Goal: Task Accomplishment & Management: Complete application form

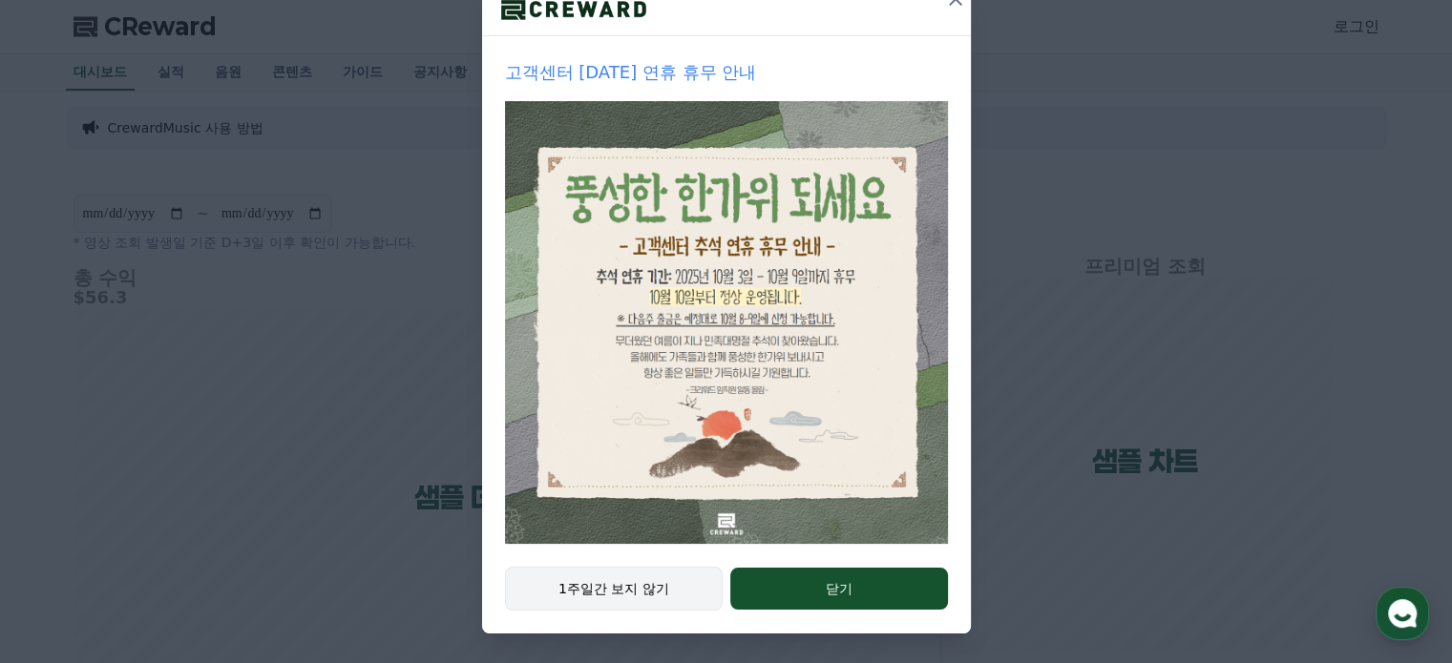
click at [630, 587] on button "1주일간 보지 않기" at bounding box center [614, 589] width 219 height 44
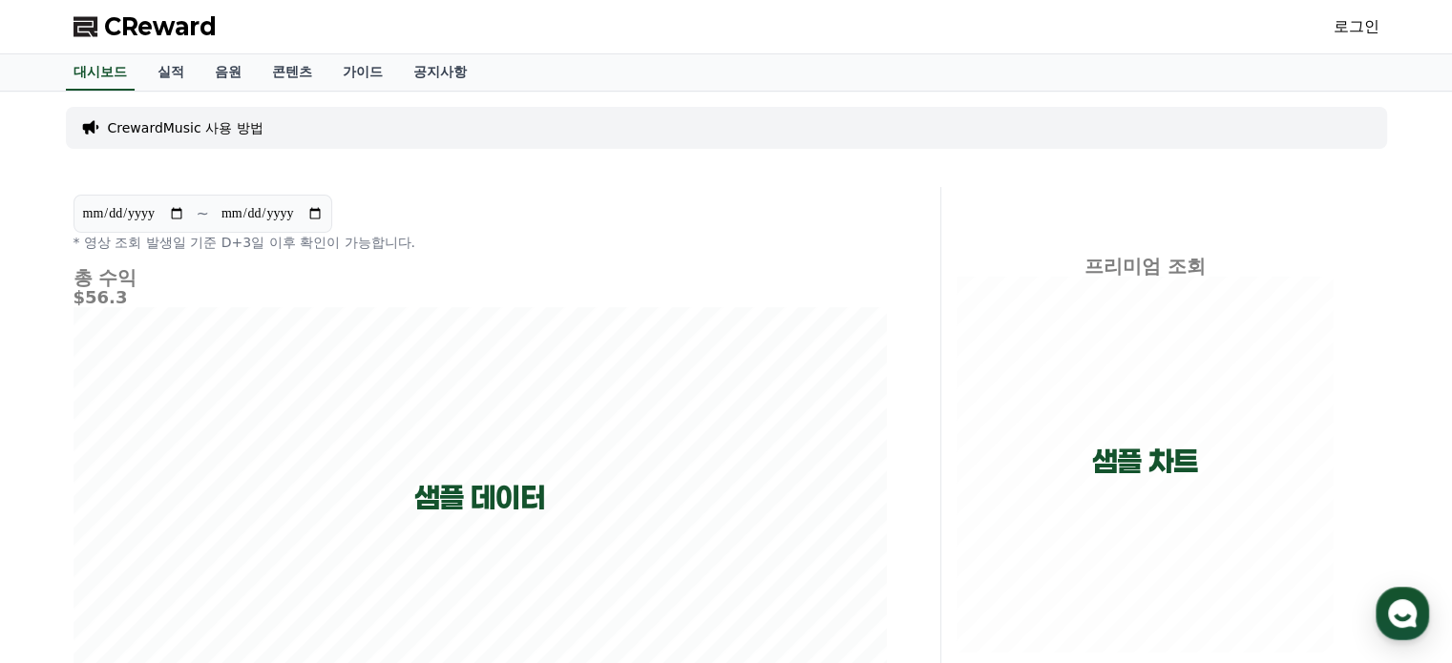
click at [1344, 30] on link "로그인" at bounding box center [1356, 26] width 46 height 23
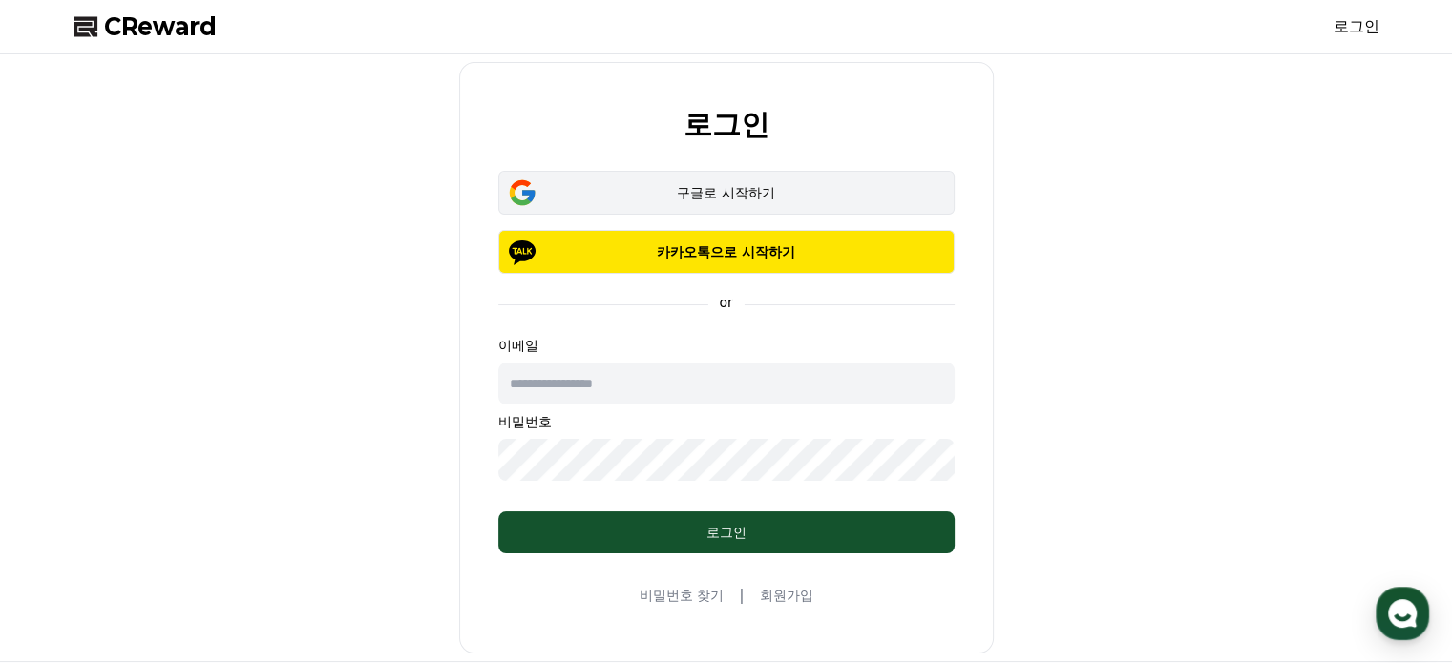
click at [705, 190] on div "구글로 시작하기" at bounding box center [726, 192] width 401 height 19
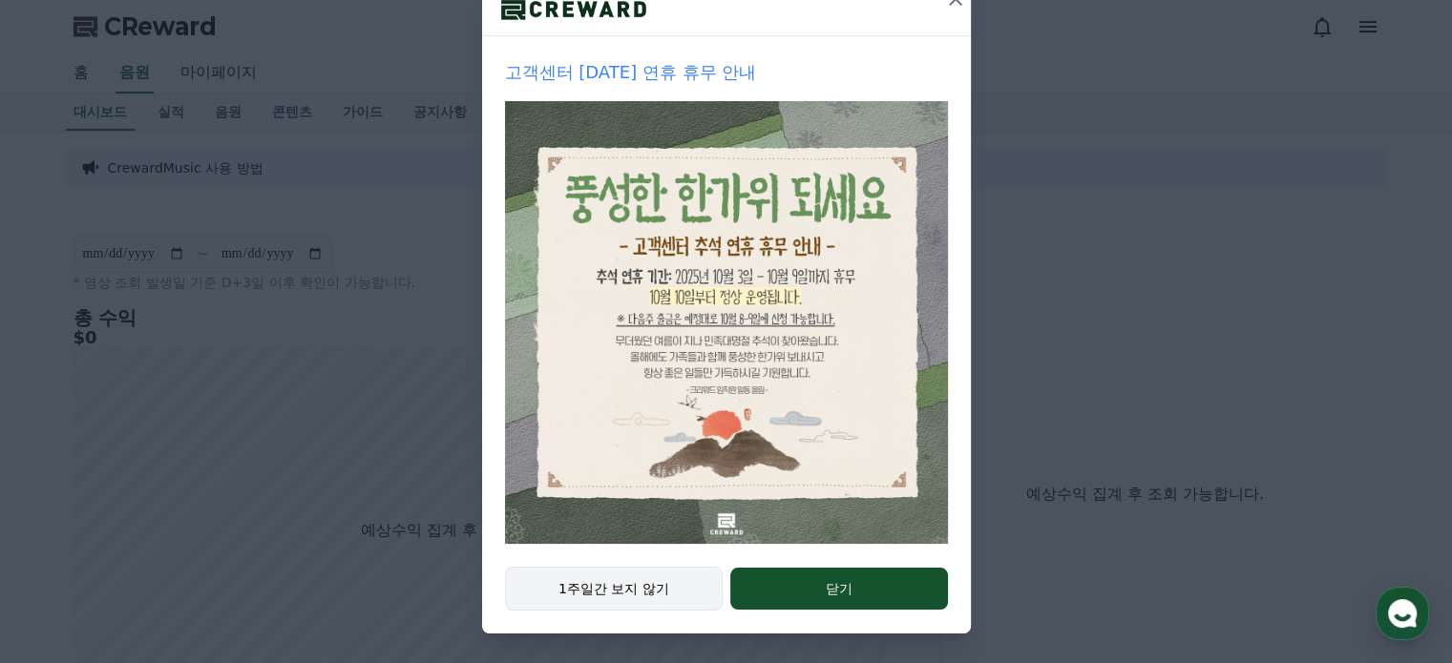
click at [604, 583] on button "1주일간 보지 않기" at bounding box center [614, 589] width 219 height 44
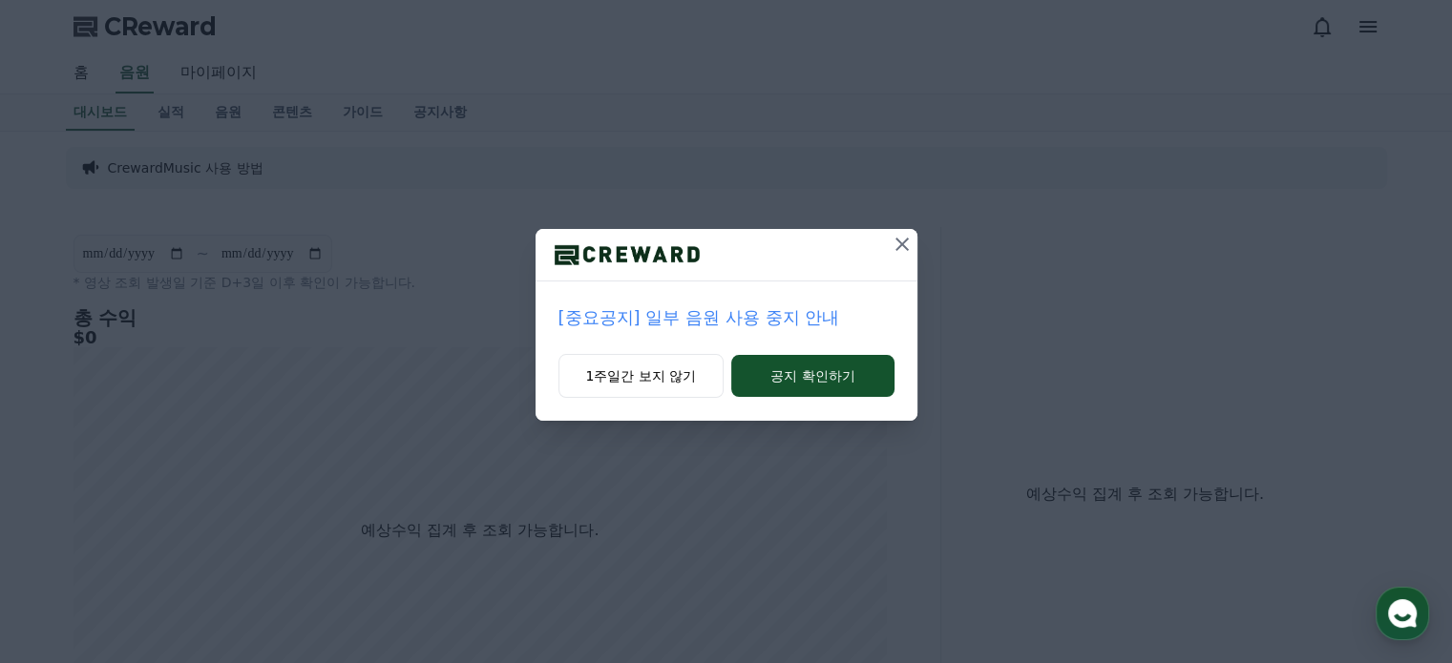
click at [723, 323] on p "[중요공지] 일부 음원 사용 중지 안내" at bounding box center [726, 317] width 336 height 27
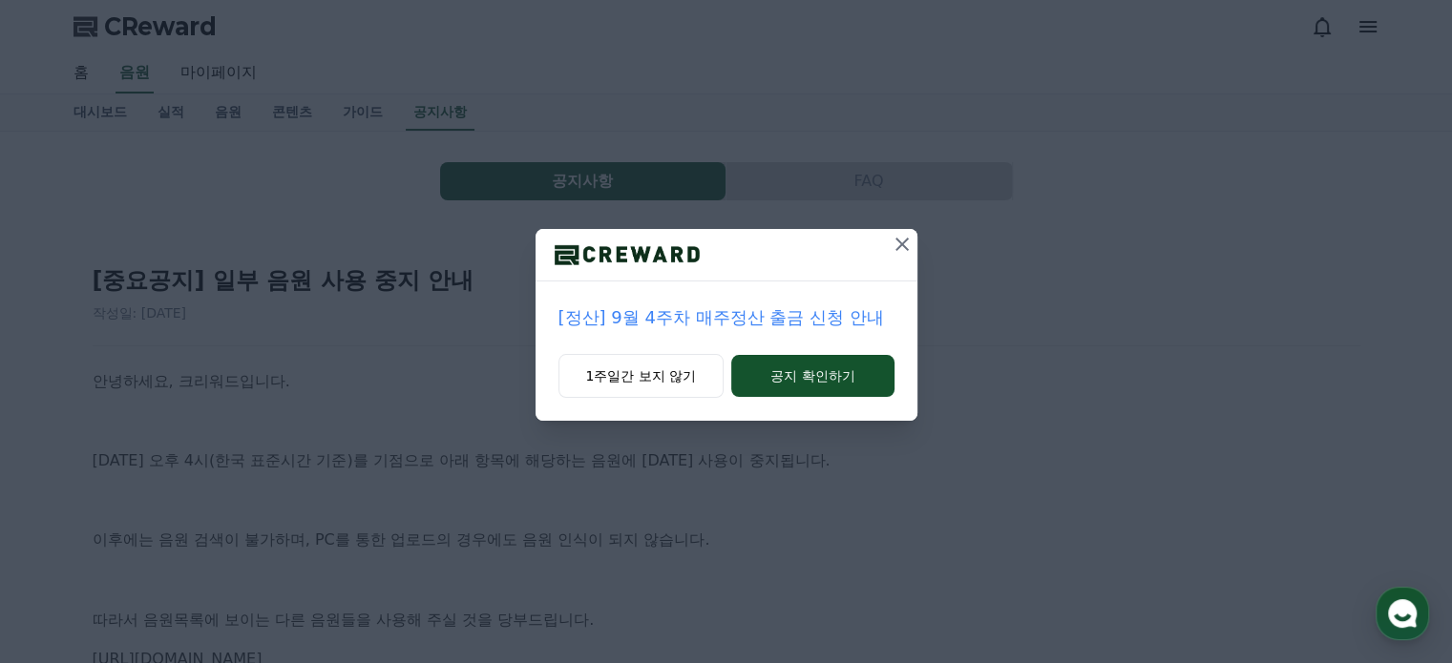
click at [899, 244] on icon at bounding box center [901, 244] width 13 height 13
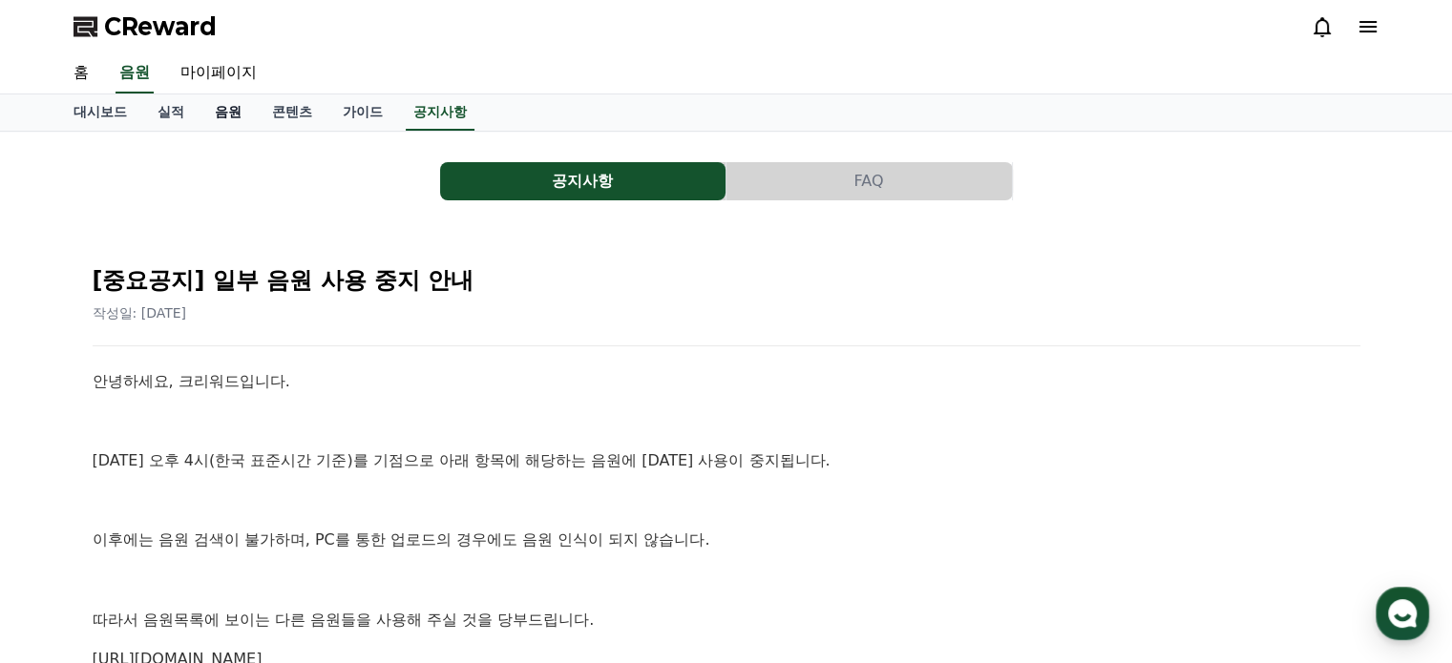
click at [229, 106] on link "음원" at bounding box center [227, 112] width 57 height 36
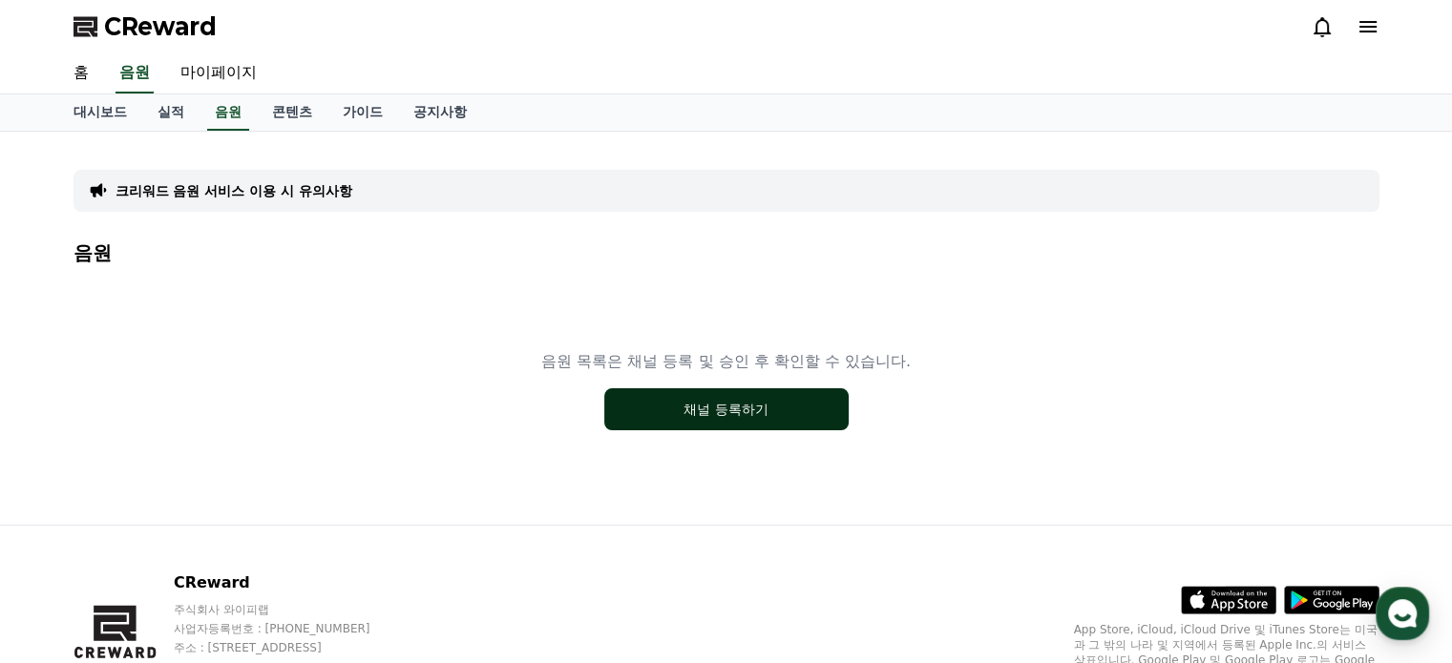
click at [724, 420] on button "채널 등록하기" at bounding box center [726, 409] width 244 height 42
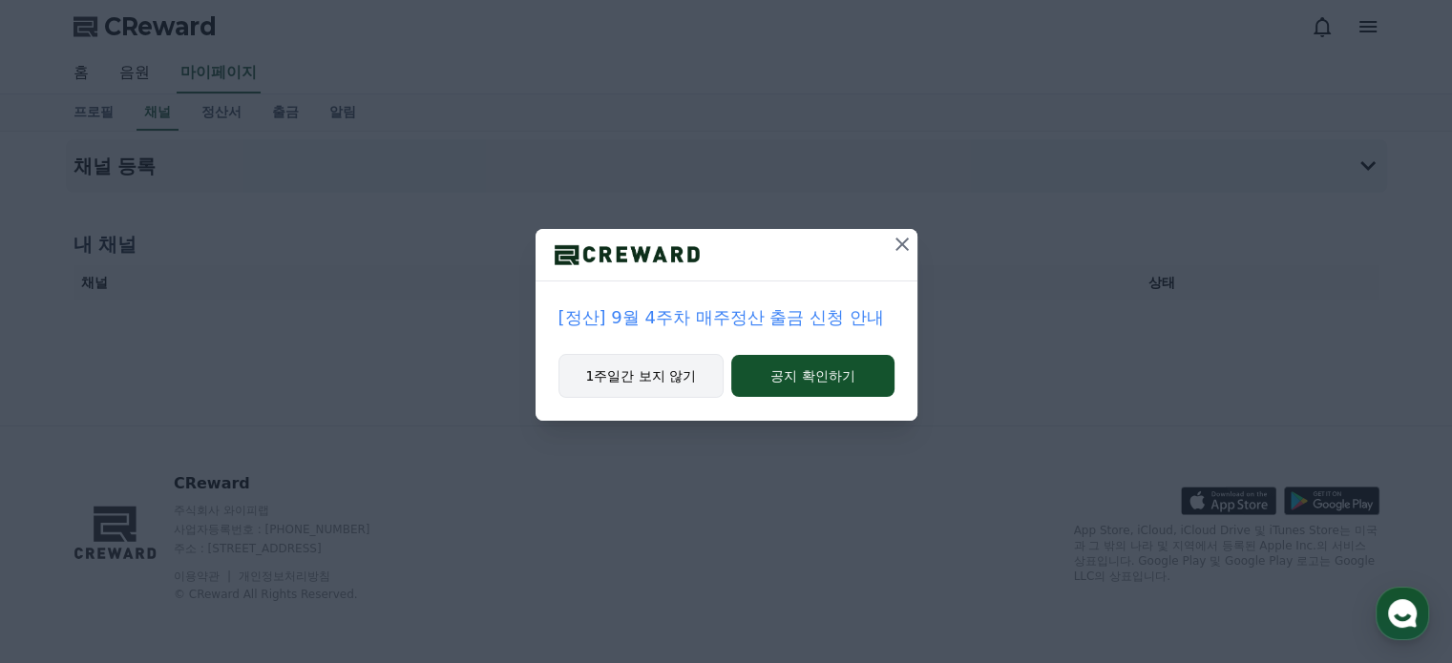
click at [660, 366] on button "1주일간 보지 않기" at bounding box center [641, 376] width 166 height 44
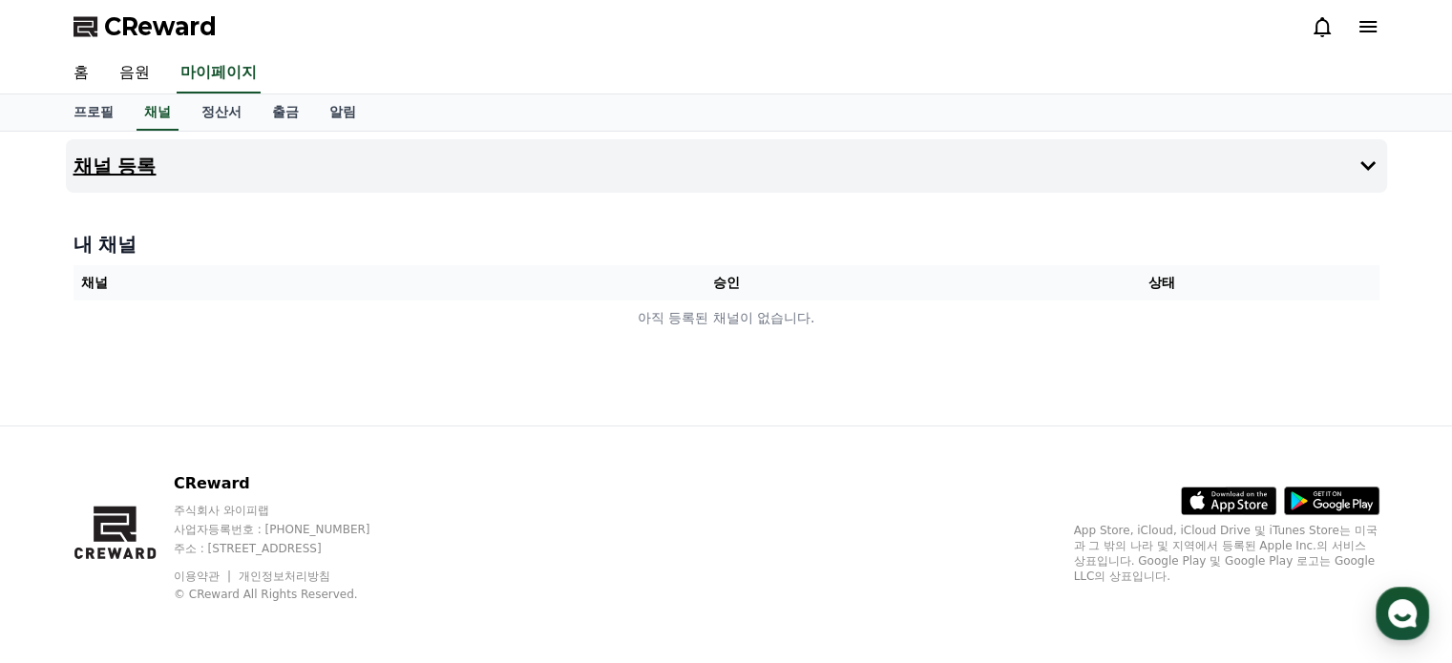
click at [1364, 170] on icon at bounding box center [1367, 166] width 23 height 23
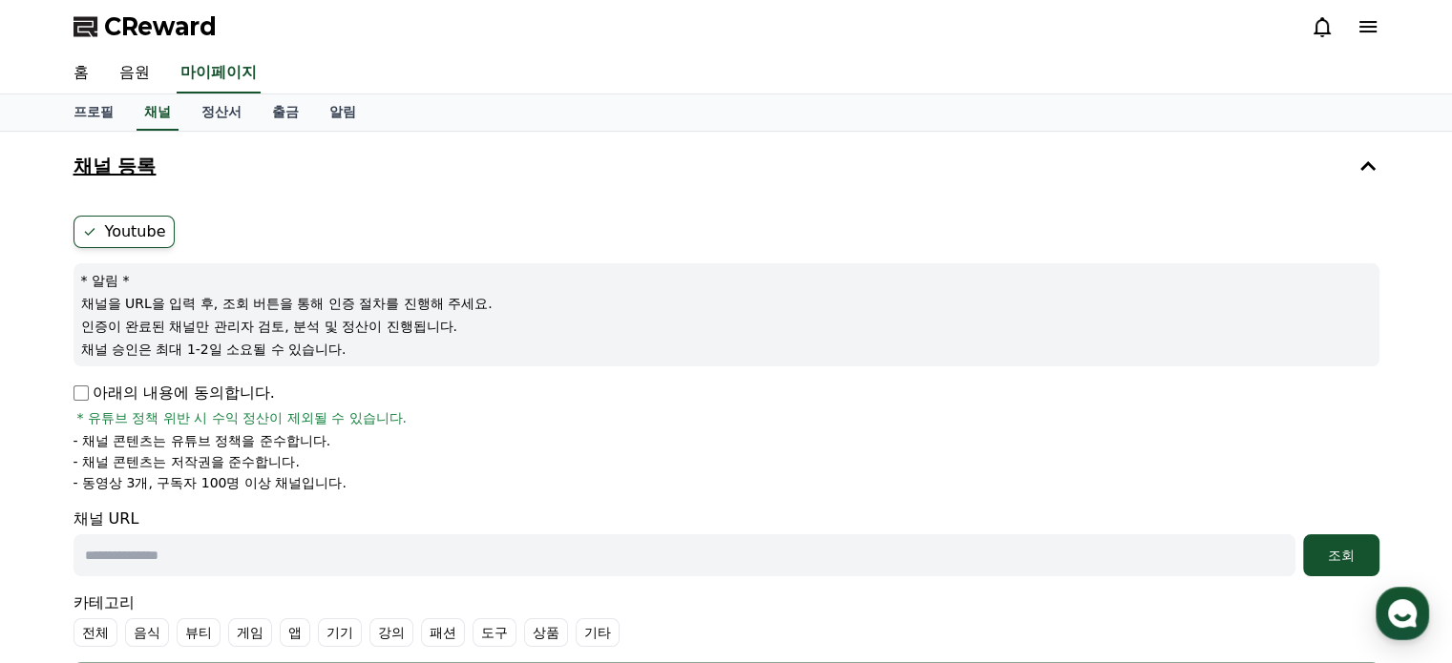
click at [146, 557] on input "text" at bounding box center [684, 555] width 1222 height 42
paste input "**********"
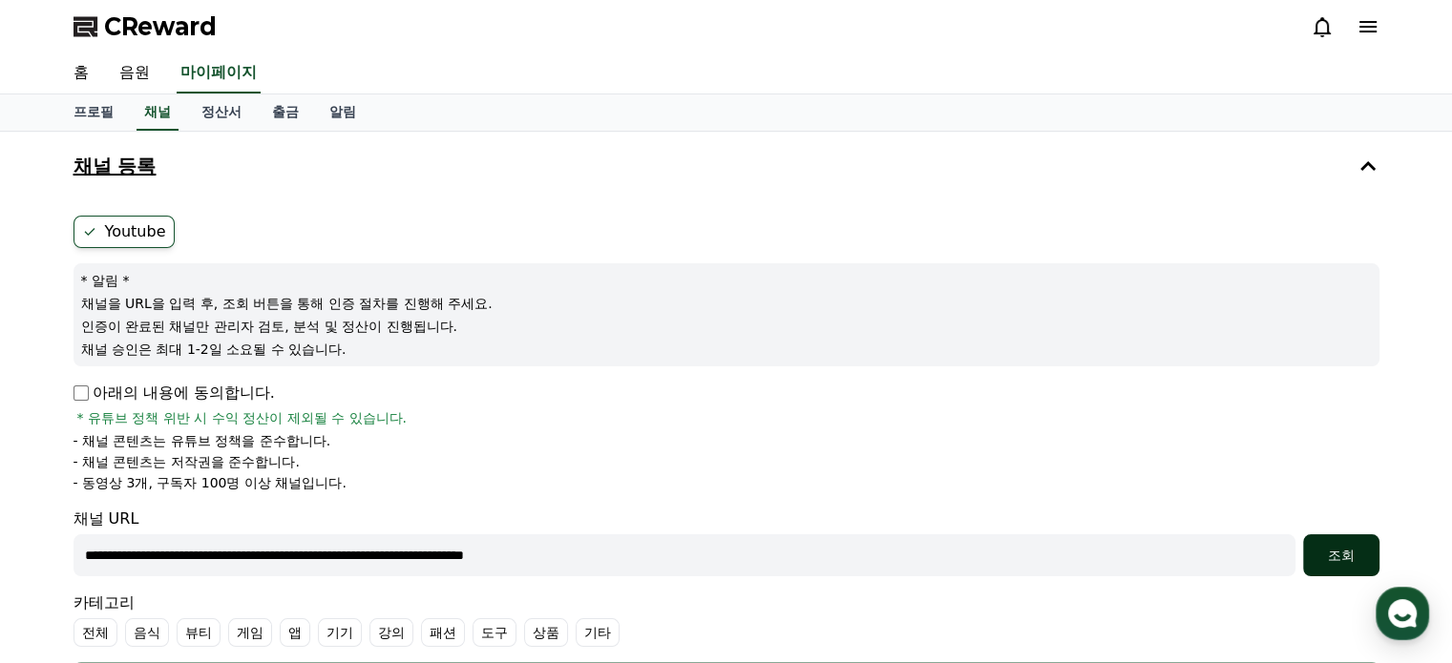
type input "**********"
click at [1355, 563] on div "조회" at bounding box center [1340, 555] width 61 height 19
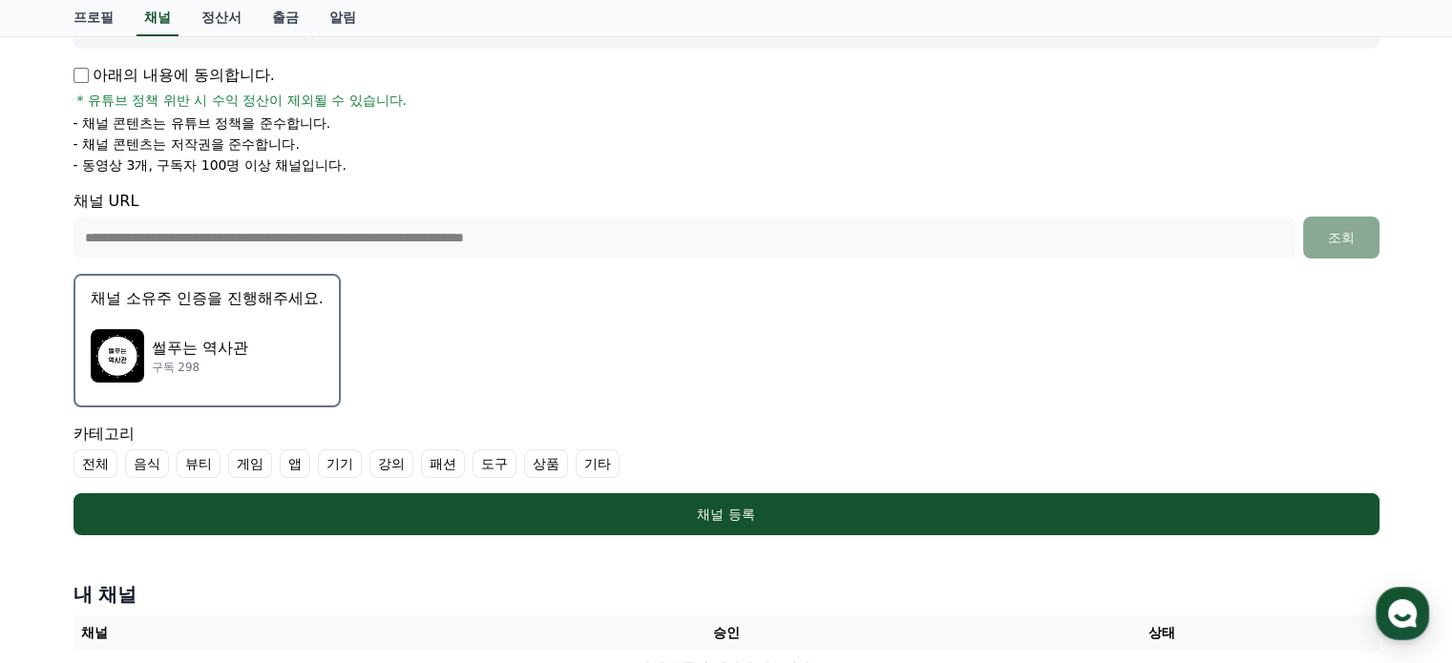
click at [131, 346] on img "button" at bounding box center [117, 355] width 53 height 53
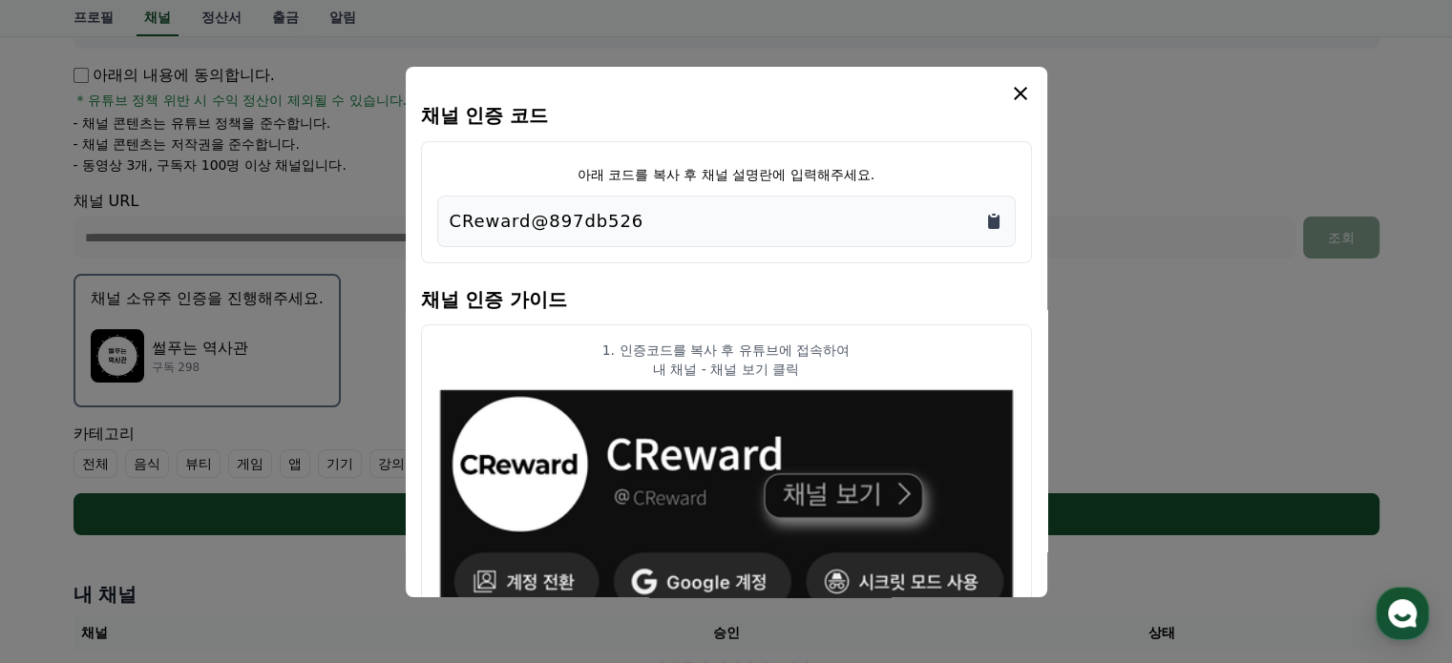
click at [993, 220] on icon "Copy to clipboard" at bounding box center [993, 222] width 11 height 14
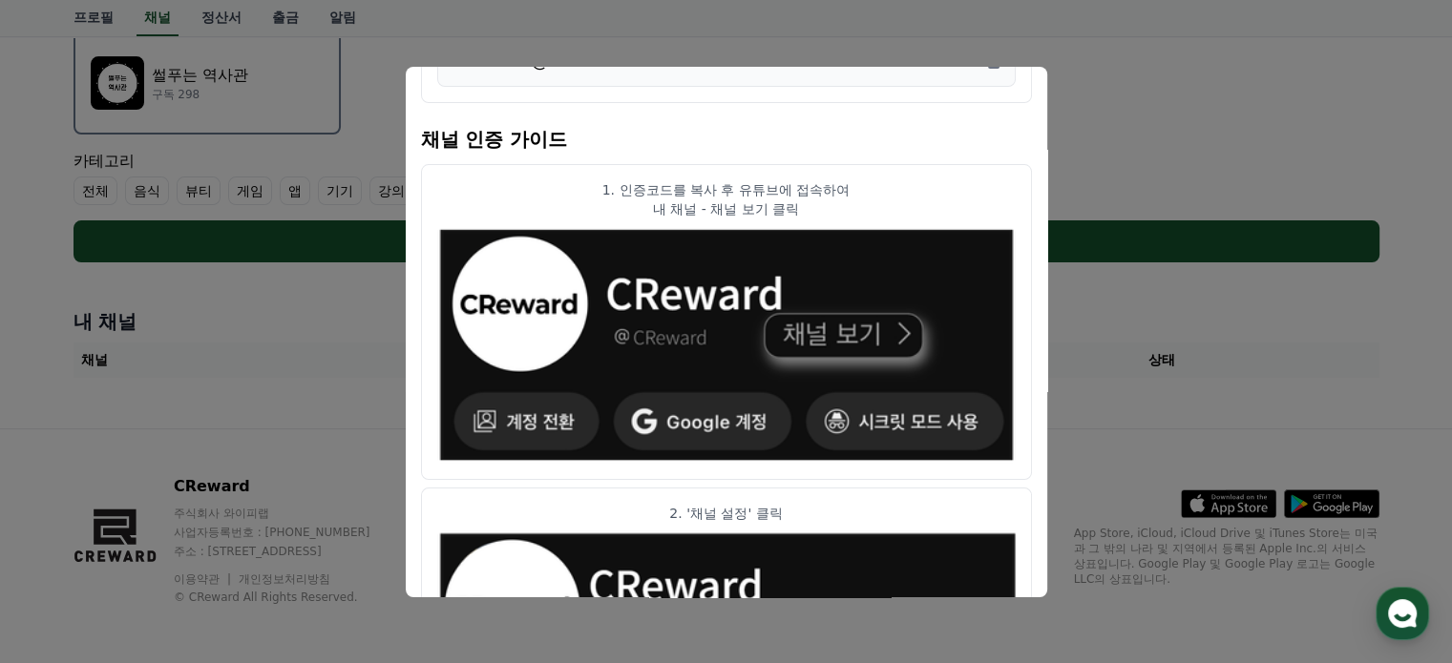
scroll to position [0, 0]
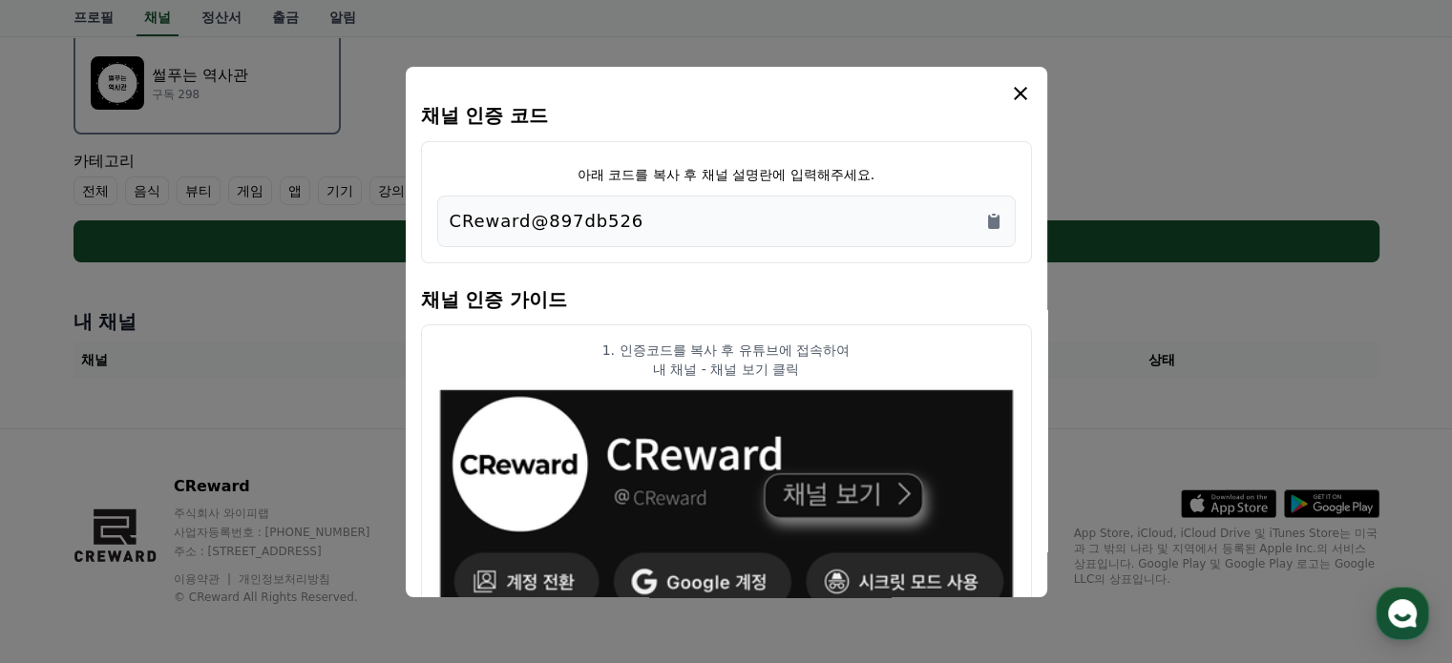
click at [1016, 94] on icon "modal" at bounding box center [1020, 93] width 13 height 13
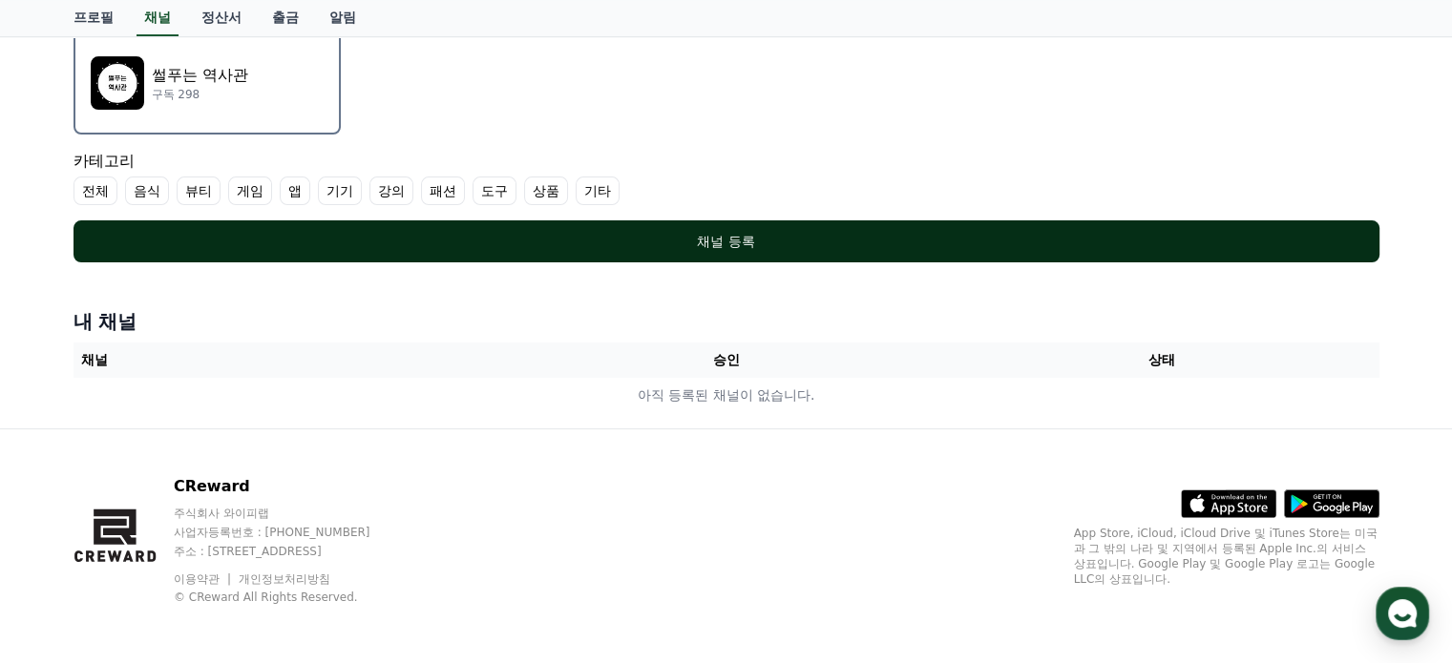
click at [694, 246] on div "채널 등록" at bounding box center [726, 241] width 1229 height 19
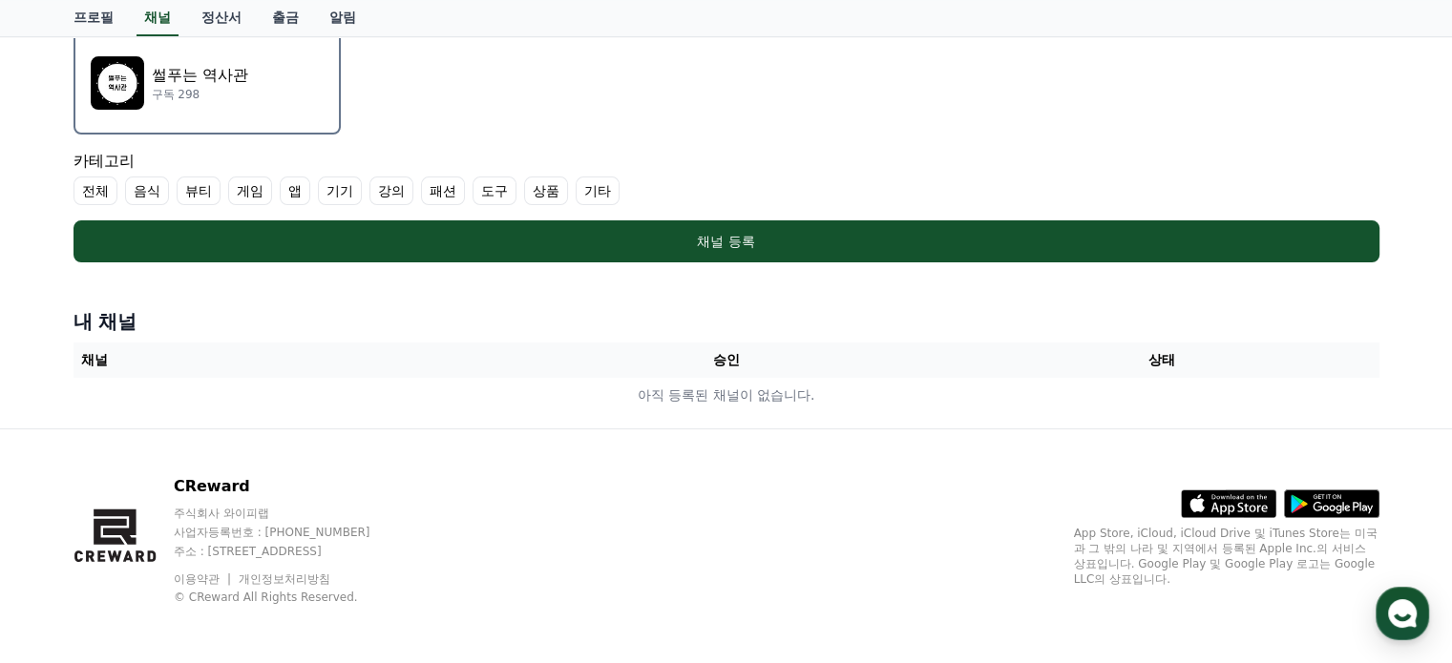
click at [92, 187] on label "전체" at bounding box center [95, 191] width 44 height 29
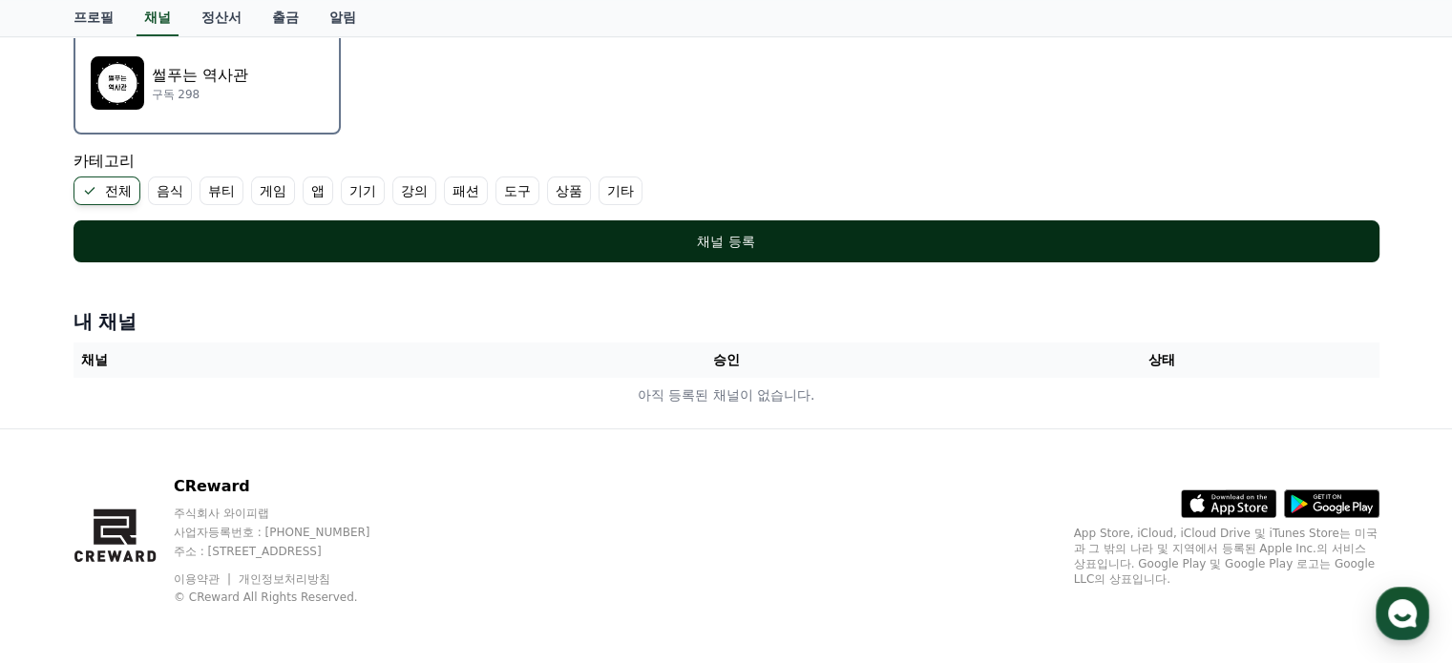
click at [691, 236] on div "채널 등록" at bounding box center [726, 241] width 1229 height 19
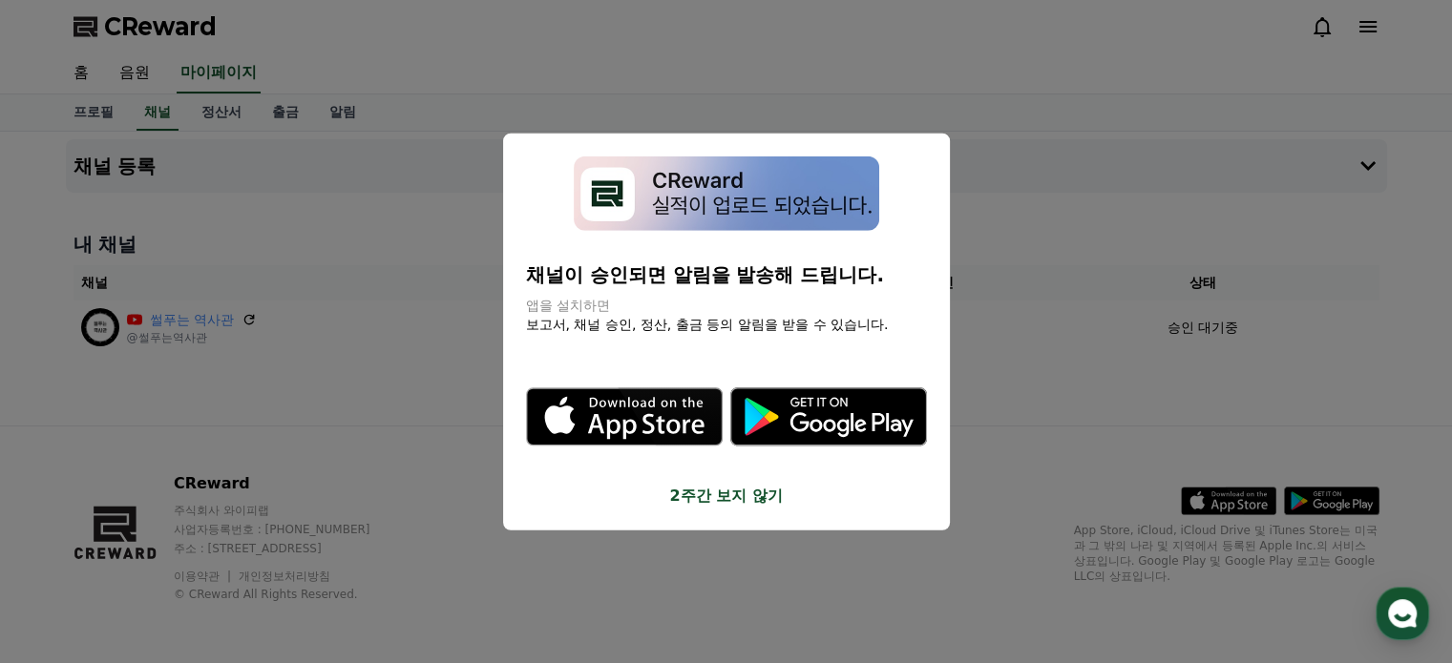
click at [830, 419] on icon "modal" at bounding box center [828, 416] width 197 height 58
click at [728, 499] on button "2주간 보지 않기" at bounding box center [726, 496] width 401 height 23
